Goal: Use online tool/utility

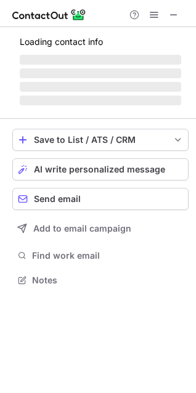
scroll to position [268, 196]
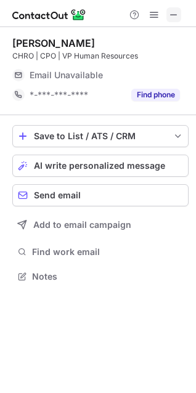
click at [177, 11] on span at bounding box center [174, 15] width 10 height 10
